Goal: Task Accomplishment & Management: Use online tool/utility

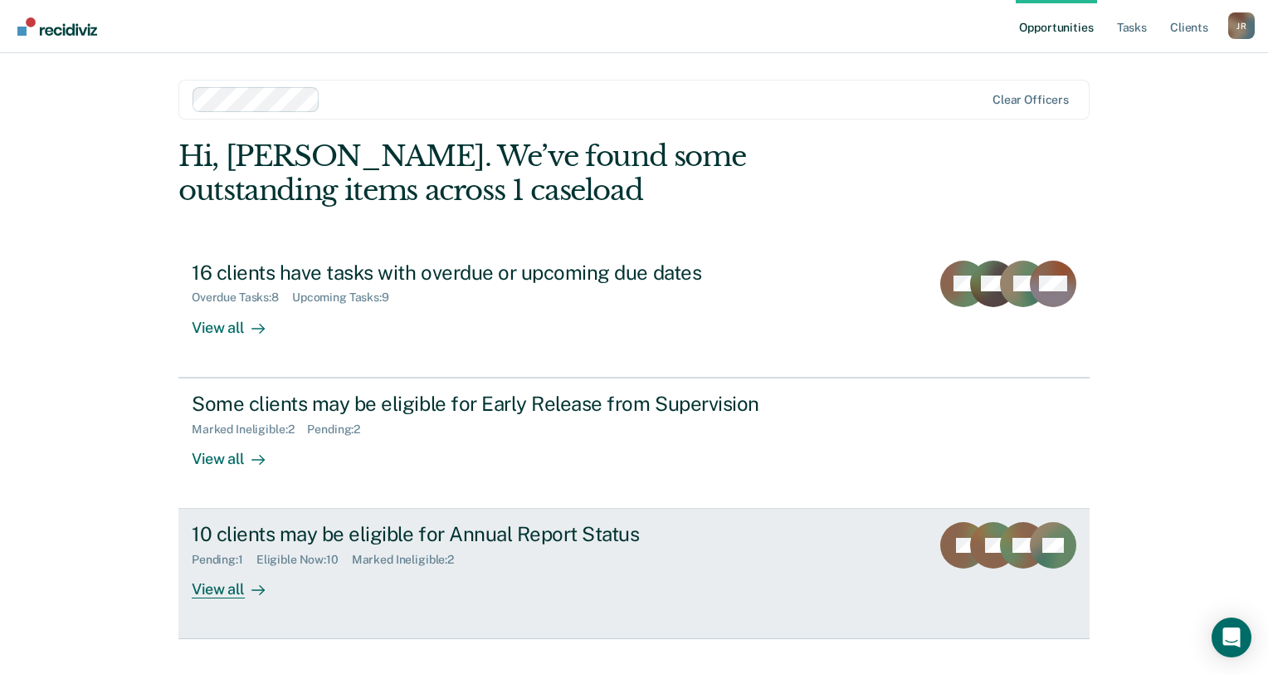
click at [451, 545] on div "10 clients may be eligible for Annual Report Status" at bounding box center [483, 534] width 583 height 24
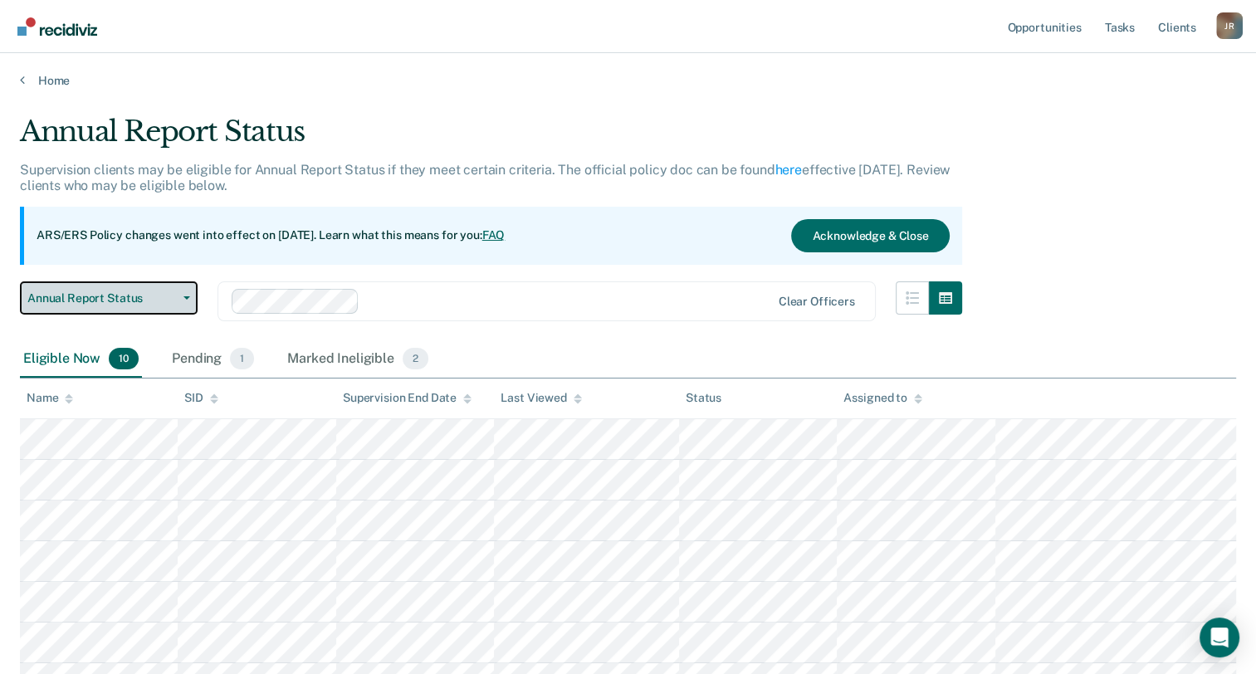
click at [90, 300] on span "Annual Report Status" at bounding box center [101, 298] width 149 height 14
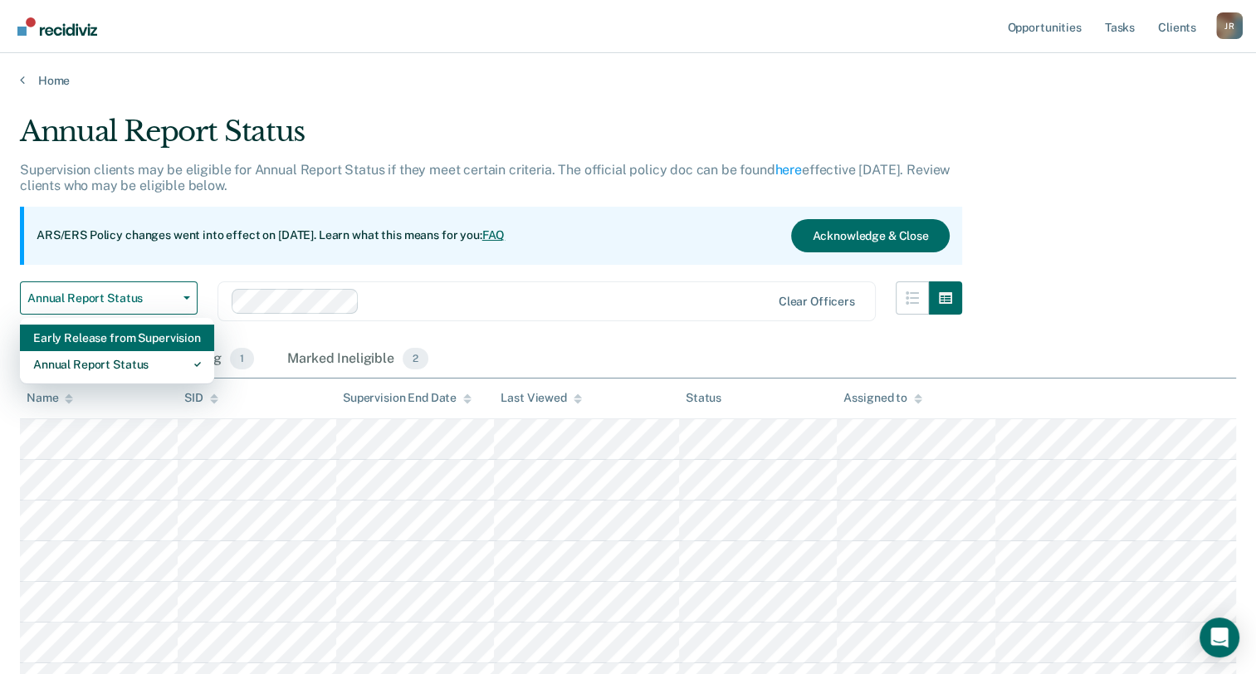
click at [120, 337] on div "Early Release from Supervision" at bounding box center [117, 338] width 168 height 27
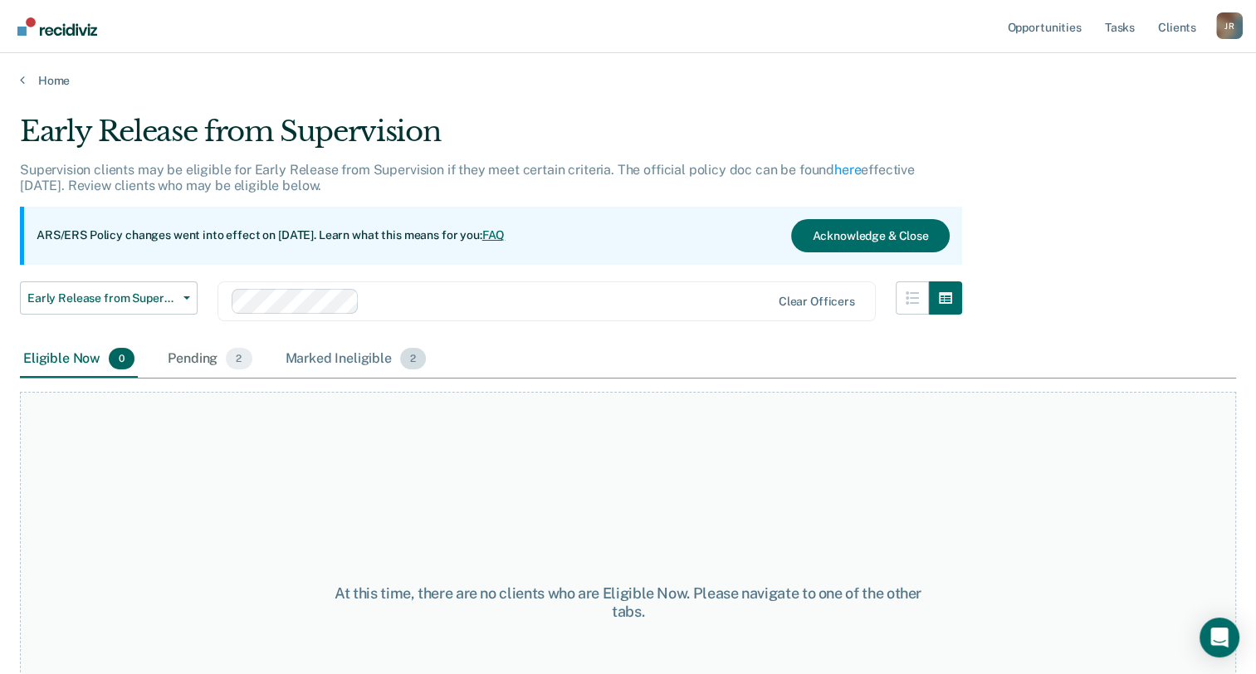
click at [371, 365] on div "Marked Ineligible 2" at bounding box center [356, 359] width 148 height 37
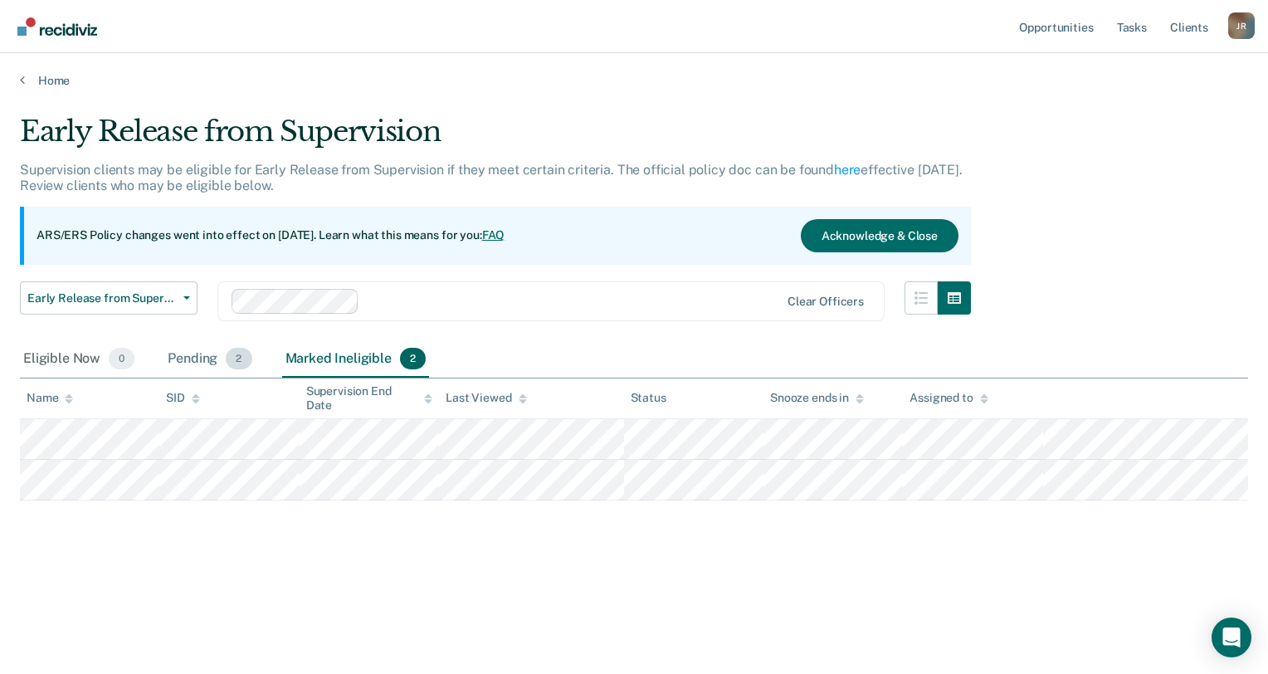
click at [219, 355] on div "Pending 2" at bounding box center [209, 359] width 90 height 37
